Goal: Communication & Community: Answer question/provide support

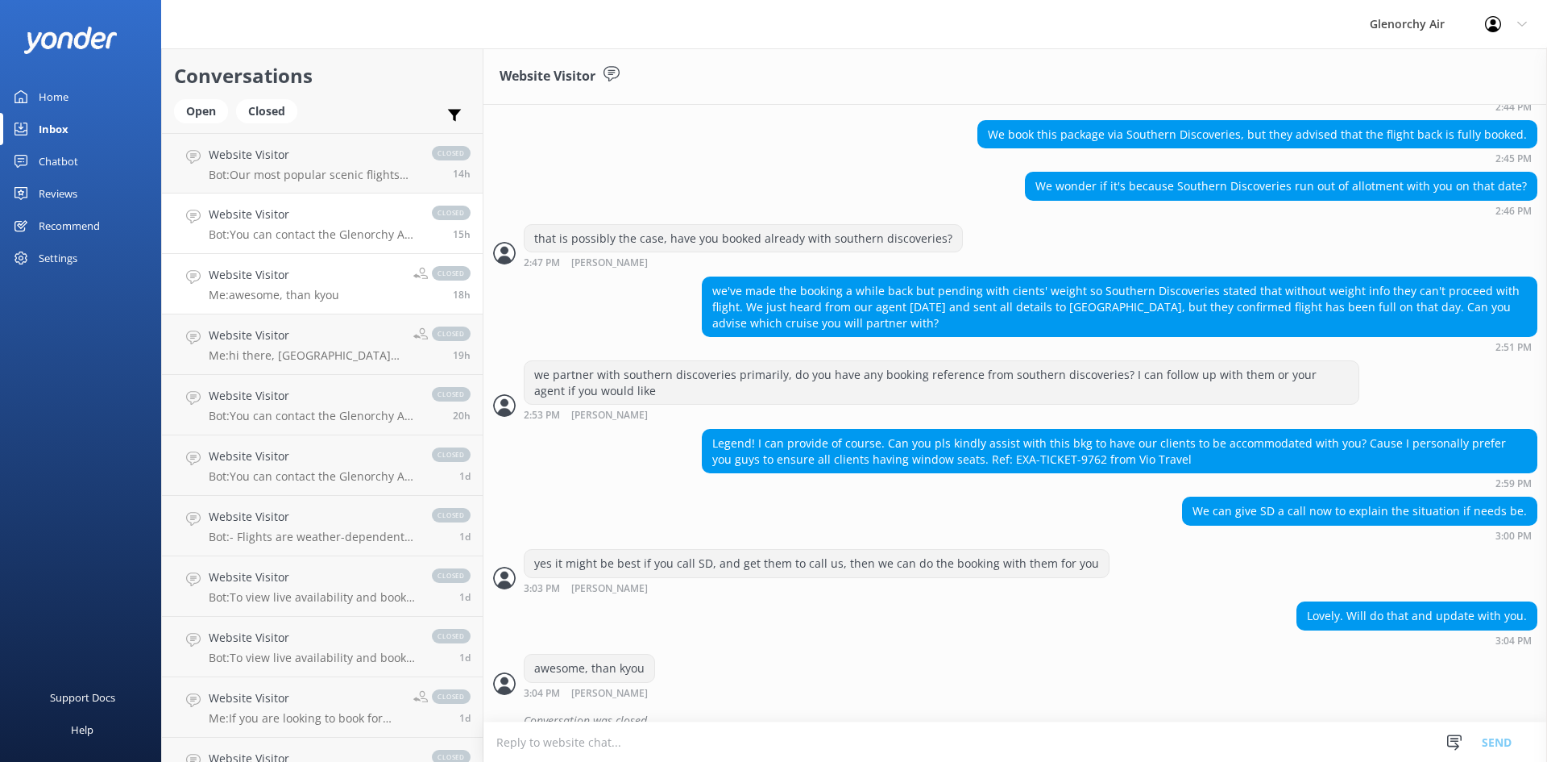
scroll to position [1212, 0]
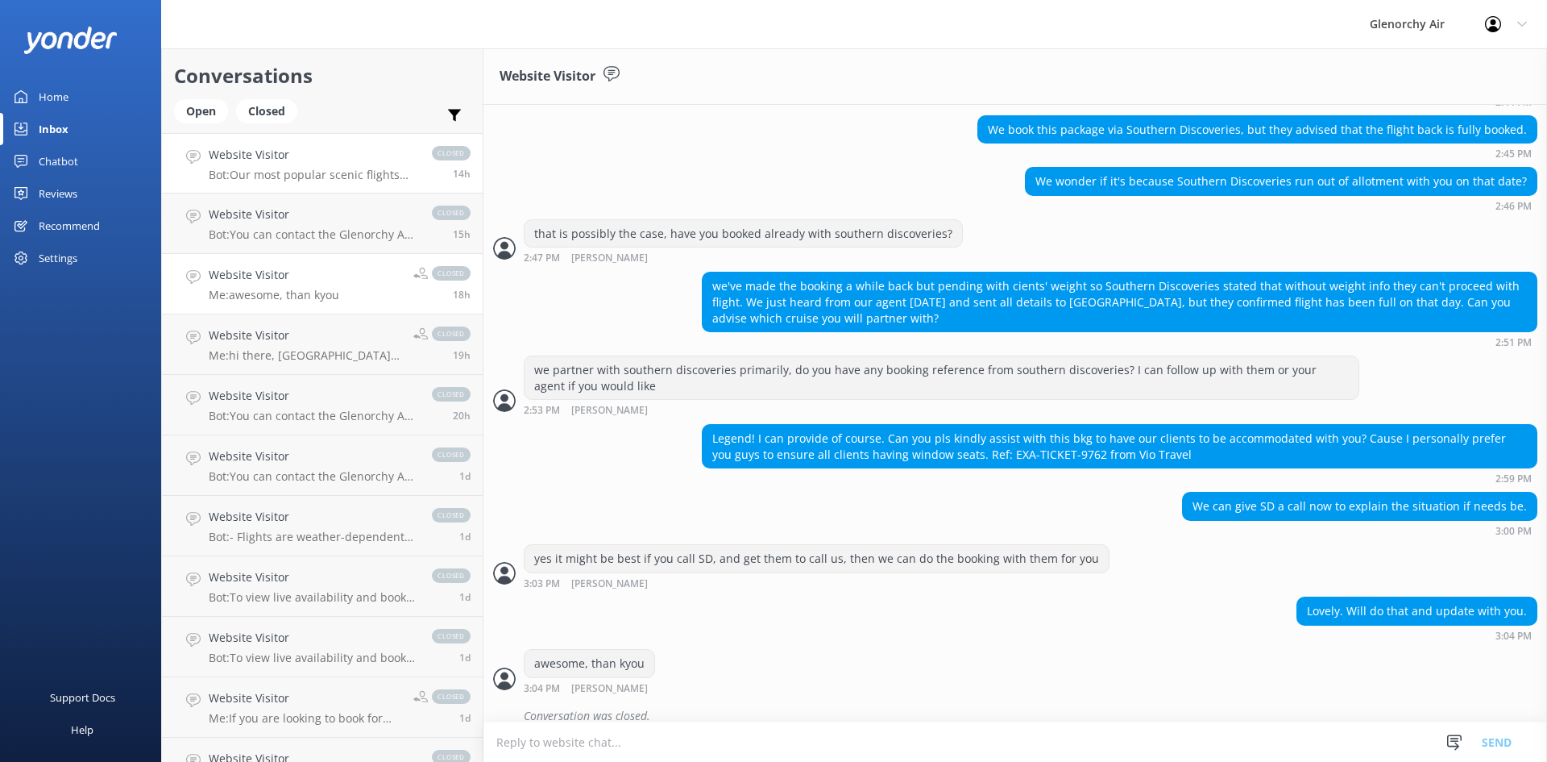
click at [288, 172] on p "Bot: Our most popular scenic flights include: - Milford Sound Fly | Cruise | Fl…" at bounding box center [312, 175] width 207 height 15
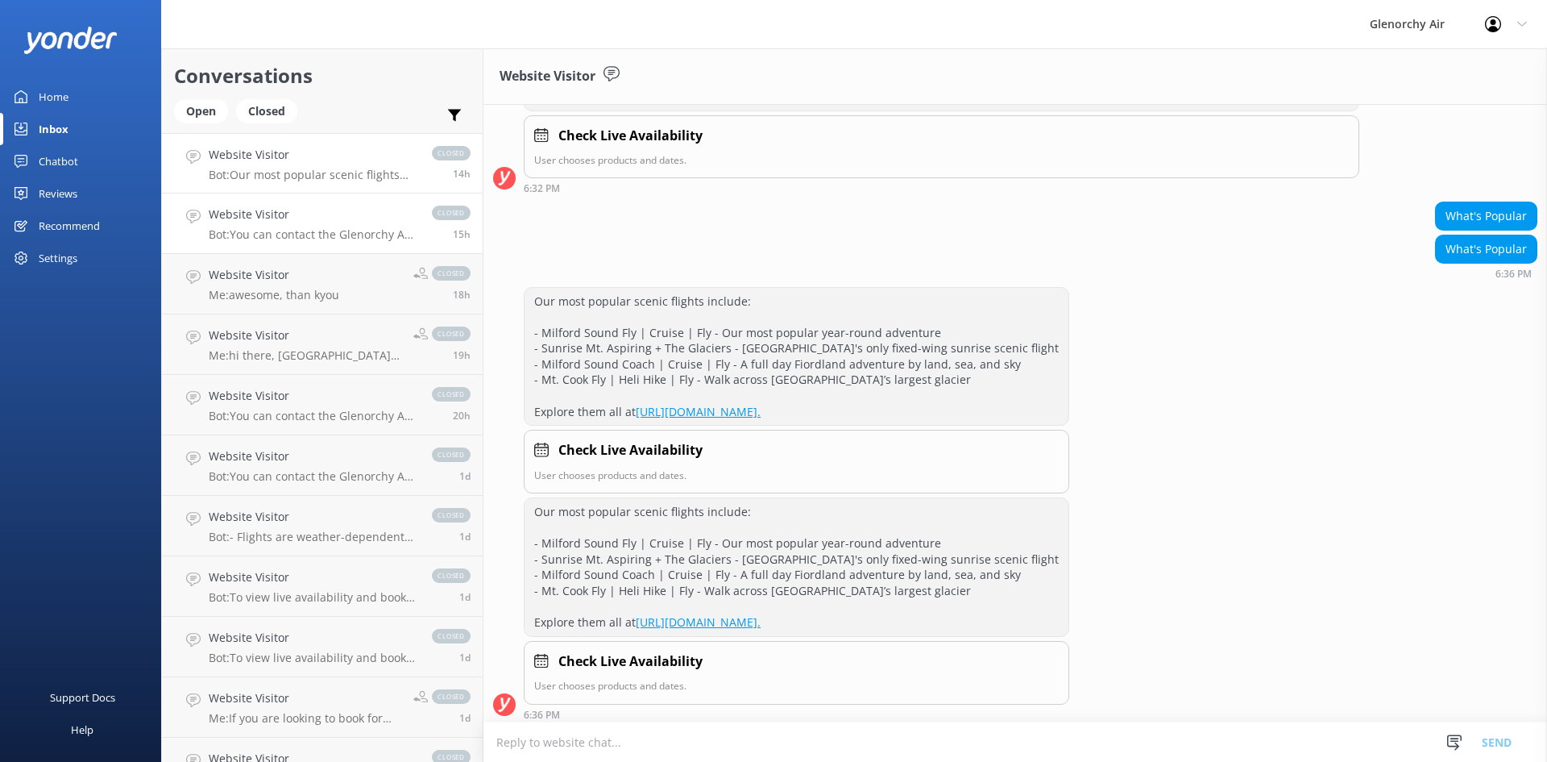
scroll to position [335, 0]
